Goal: Task Accomplishment & Management: Complete application form

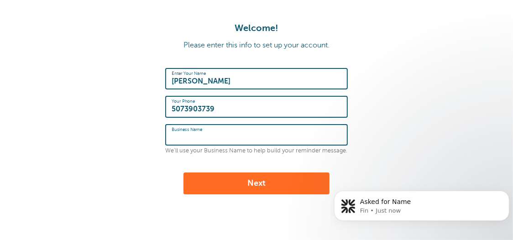
click at [287, 136] on input "Business Name" at bounding box center [257, 135] width 170 height 20
type input "[PERSON_NAME]'s Flooring"
click at [288, 193] on button "Next" at bounding box center [257, 184] width 146 height 22
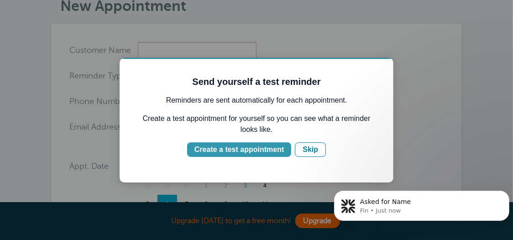
click at [259, 149] on div "Create a test appointment" at bounding box center [238, 149] width 89 height 11
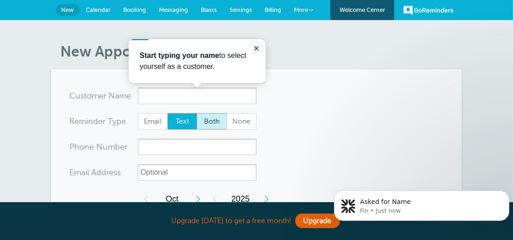
click at [205, 121] on span "Both" at bounding box center [211, 122] width 29 height 16
click at [197, 113] on input "Both" at bounding box center [196, 113] width 0 height 0
radio input "true"
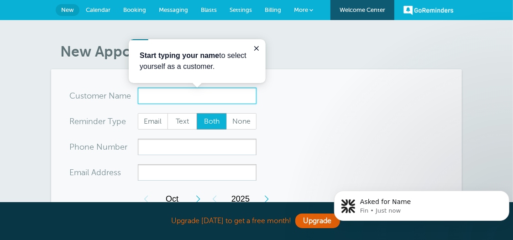
click at [172, 99] on input "x-no-autofill" at bounding box center [197, 96] width 119 height 16
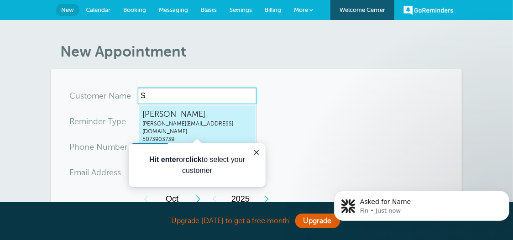
type input "Sh"
radio input "true"
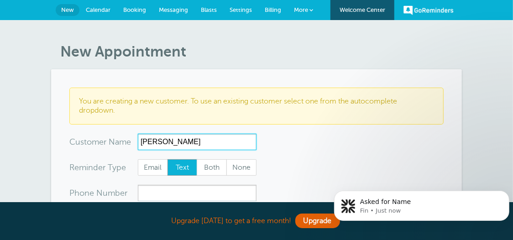
drag, startPoint x: 202, startPoint y: 143, endPoint x: 125, endPoint y: 145, distance: 77.2
click at [125, 145] on div "x-no-autofill Cus tomer N ame [PERSON_NAME] No search results. Edit Remove" at bounding box center [162, 142] width 187 height 16
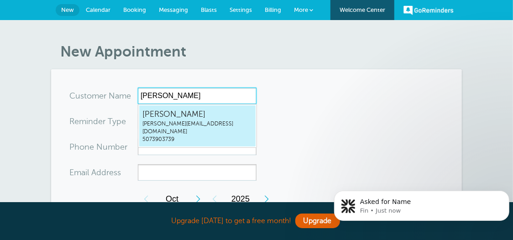
click at [166, 136] on span "5073903739" at bounding box center [197, 140] width 110 height 8
type input "[EMAIL_ADDRESS]"
type input "[PERSON_NAME]"
type input "5073903739"
type input "[PERSON_NAME][EMAIL_ADDRESS][DOMAIN_NAME]"
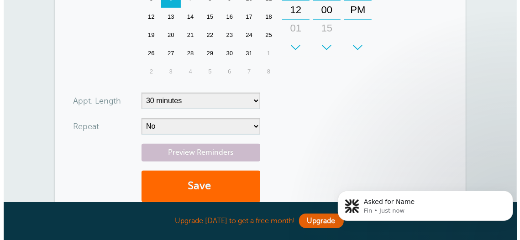
scroll to position [274, 0]
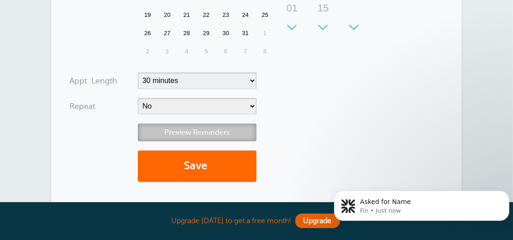
click at [197, 132] on link "Preview Reminders" at bounding box center [197, 133] width 119 height 18
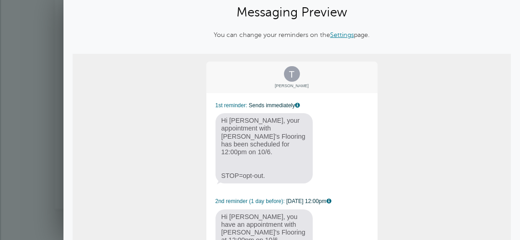
scroll to position [0, 0]
